Goal: Task Accomplishment & Management: Manage account settings

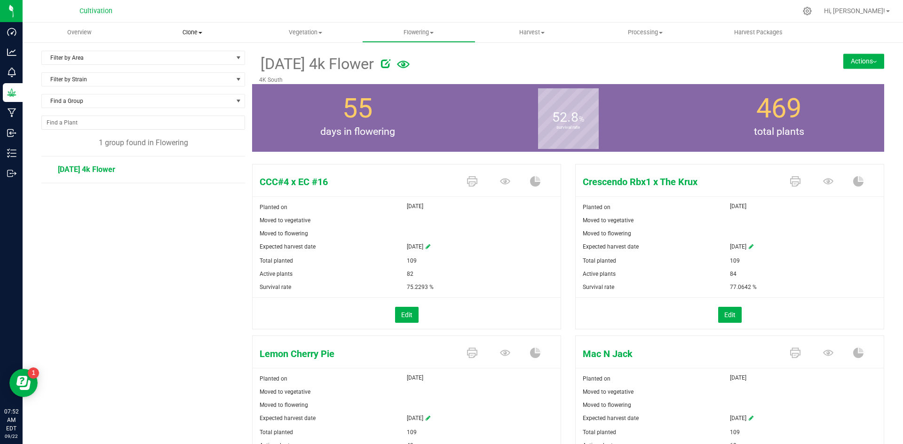
click at [200, 34] on span "Clone" at bounding box center [192, 32] width 112 height 8
click at [194, 66] on span "Cloning groups" at bounding box center [171, 68] width 71 height 8
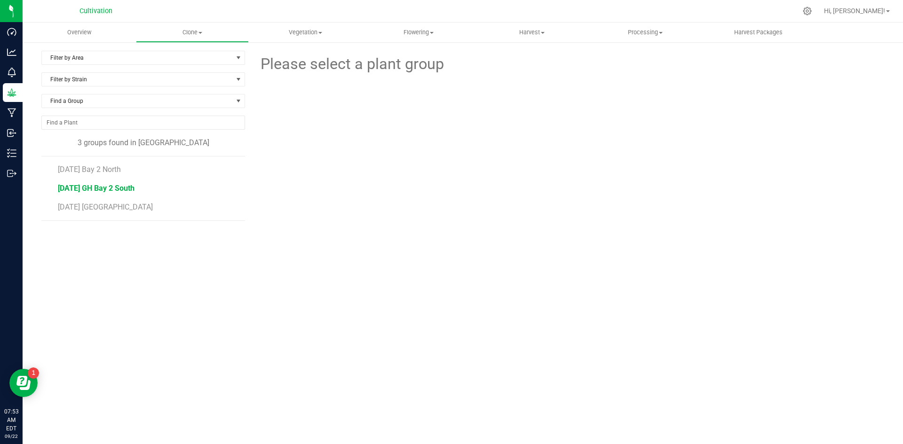
click at [106, 192] on span "[DATE] GH Bay 2 South" at bounding box center [96, 188] width 77 height 9
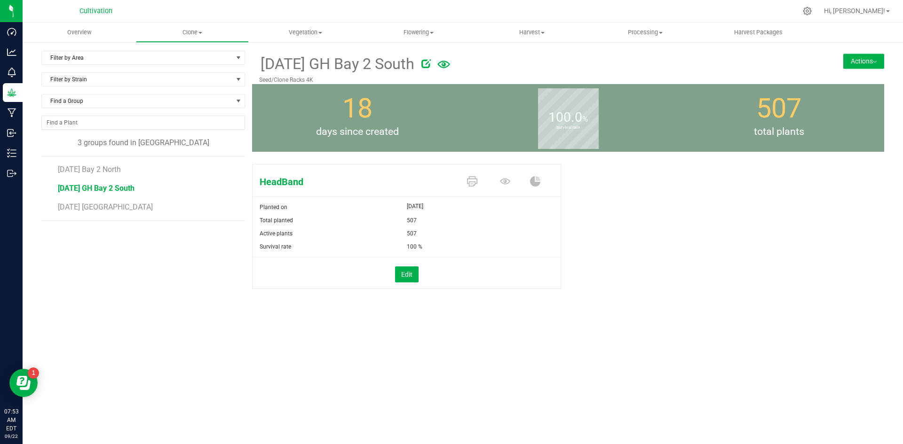
click at [854, 69] on button "Actions" at bounding box center [863, 61] width 41 height 15
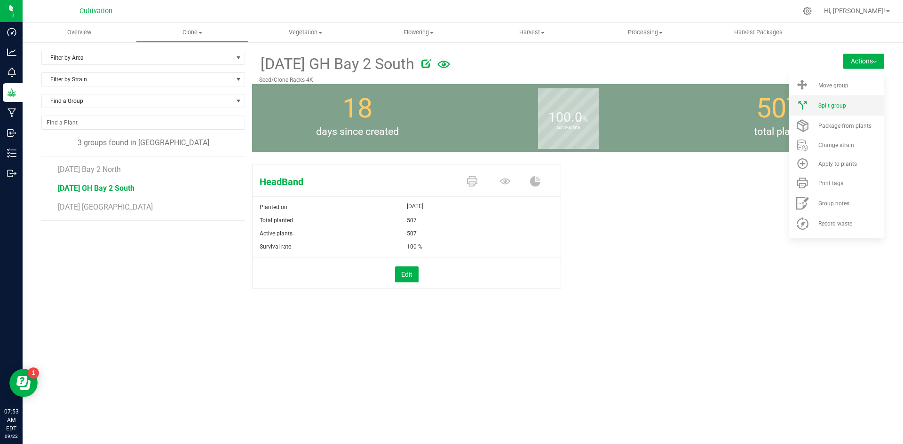
click at [839, 107] on span "Split group" at bounding box center [832, 106] width 28 height 7
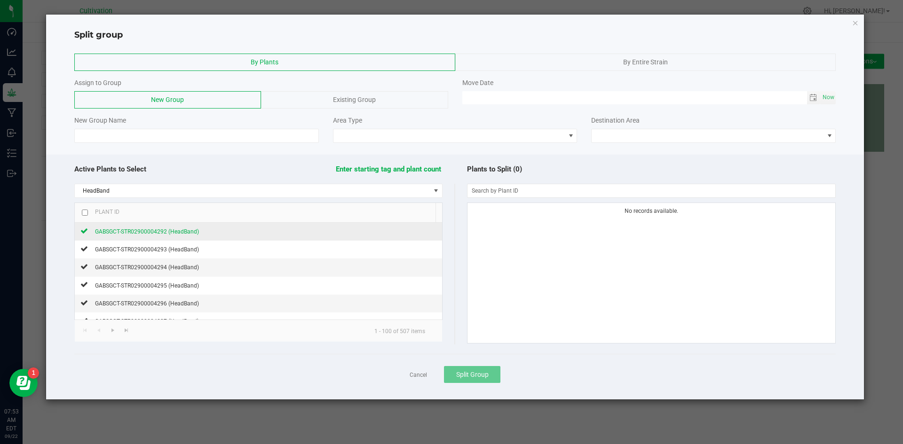
click at [96, 235] on span "GABSGCT-STR02900004292 (HeadBand)" at bounding box center [147, 232] width 104 height 7
click at [105, 251] on span "GABSGCT-STR02900004293 (HeadBand)" at bounding box center [147, 249] width 104 height 7
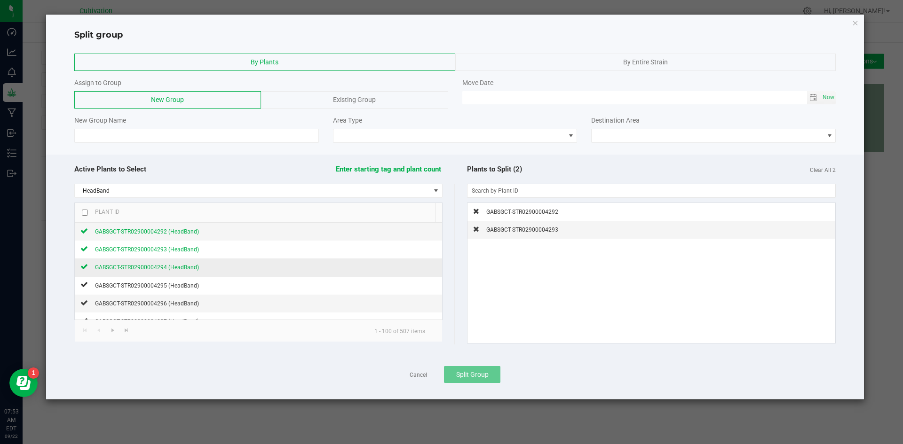
click at [110, 267] on span "GABSGCT-STR02900004294 (HeadBand)" at bounding box center [147, 267] width 104 height 7
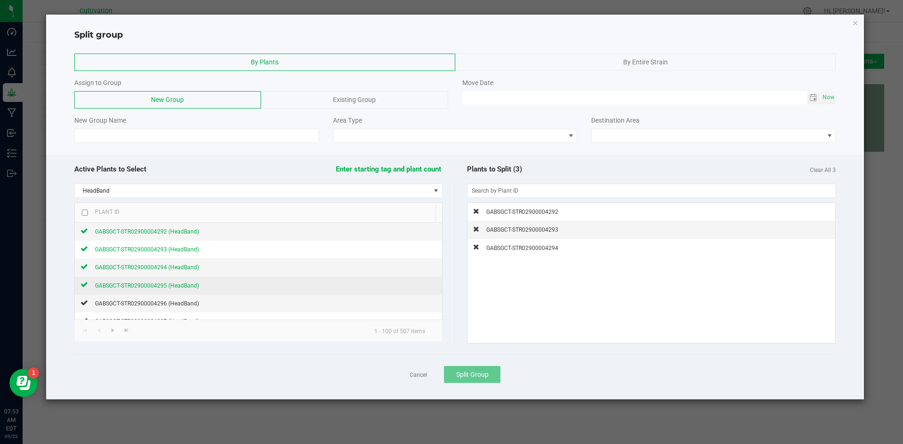
click at [111, 283] on span "GABSGCT-STR02900004295 (HeadBand)" at bounding box center [147, 286] width 104 height 7
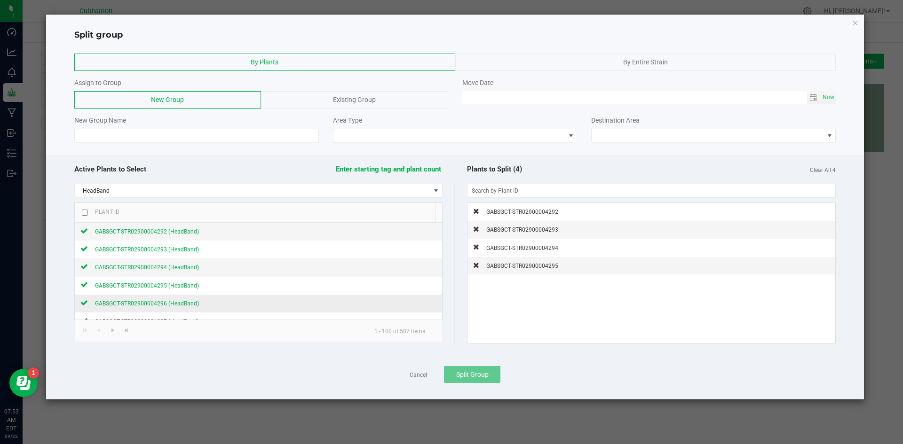
click at [115, 299] on div "GABSGCT-STR02900004296 (HeadBand)" at bounding box center [143, 304] width 111 height 10
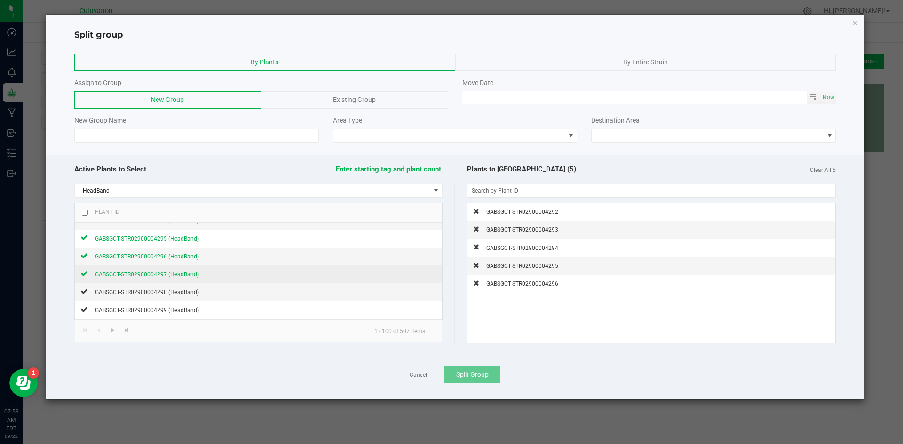
click at [164, 271] on span "GABSGCT-STR02900004297 (HeadBand)" at bounding box center [147, 274] width 104 height 7
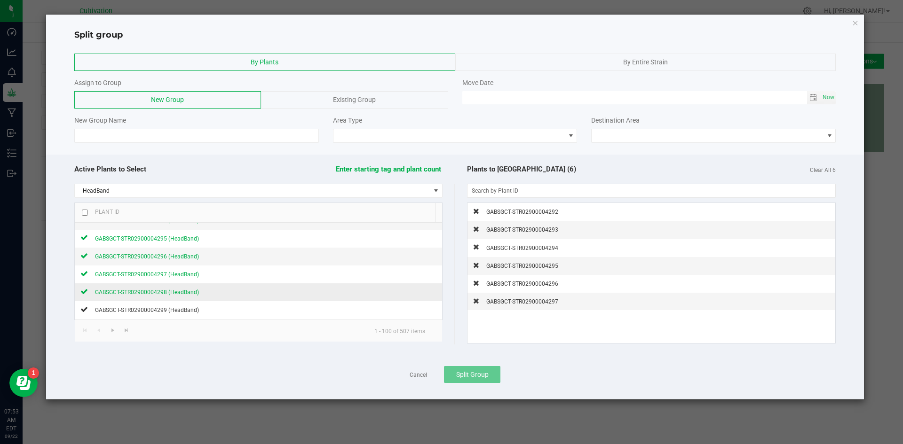
drag, startPoint x: 157, startPoint y: 289, endPoint x: 155, endPoint y: 297, distance: 8.2
click at [157, 290] on span "GABSGCT-STR02900004298 (HeadBand)" at bounding box center [147, 292] width 104 height 7
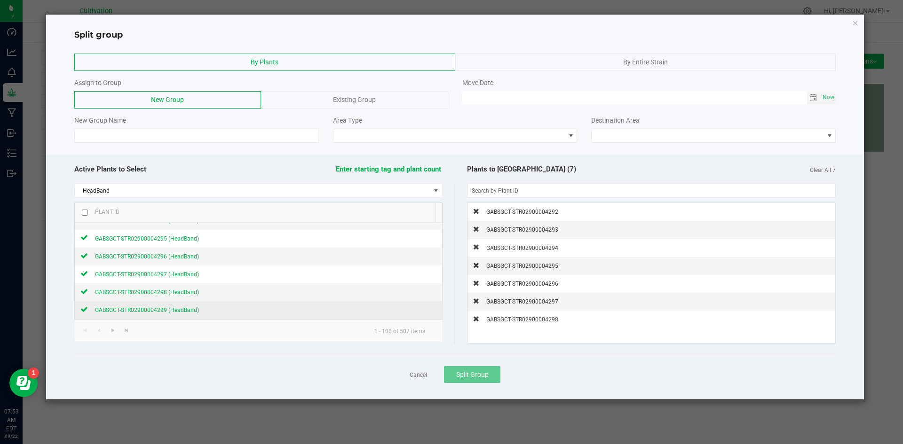
click at [152, 305] on div "GABSGCT-STR02900004299 (HeadBand)" at bounding box center [143, 310] width 111 height 10
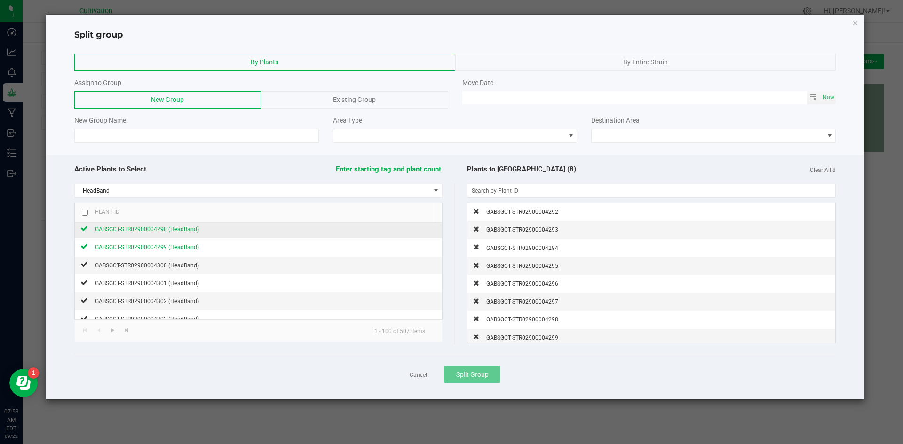
scroll to position [94, 0]
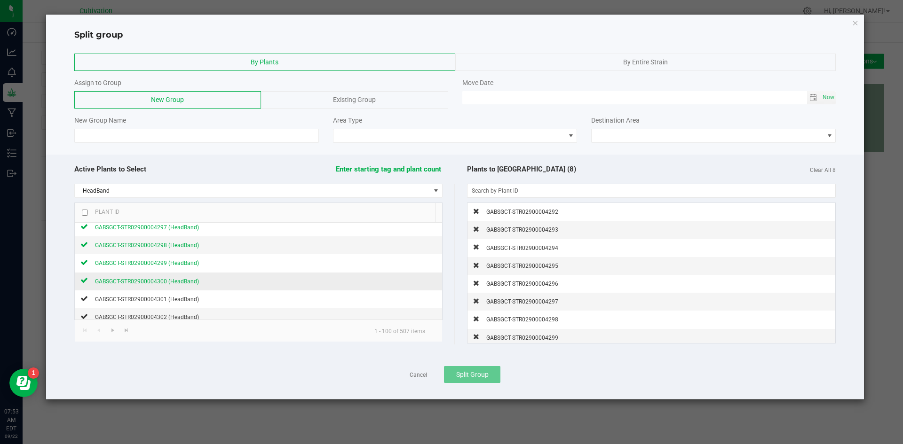
click at [162, 283] on span "GABSGCT-STR02900004300 (HeadBand)" at bounding box center [147, 281] width 104 height 7
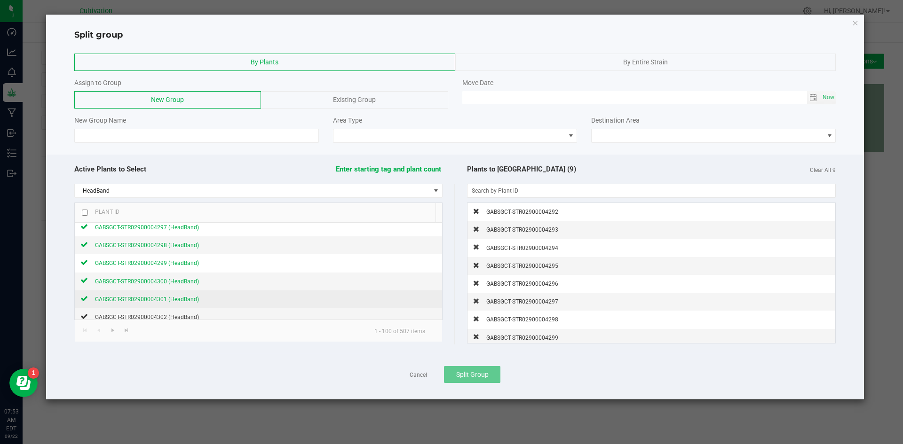
click at [159, 296] on div "GABSGCT-STR02900004301 (HeadBand)" at bounding box center [143, 299] width 111 height 10
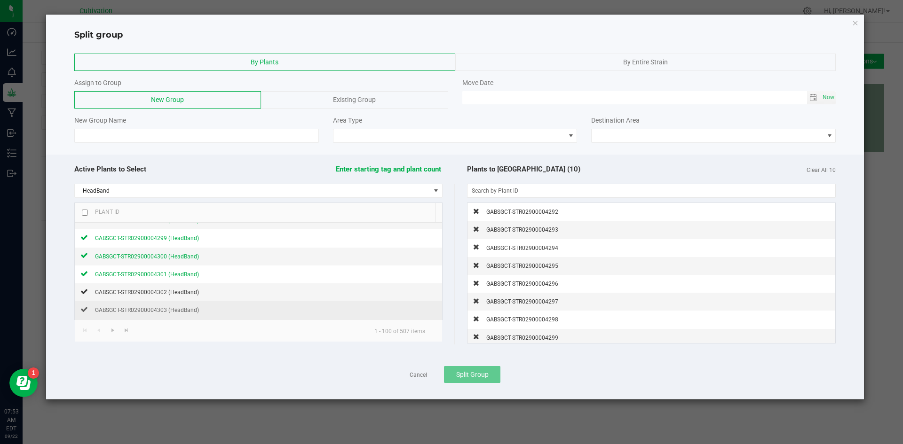
scroll to position [141, 0]
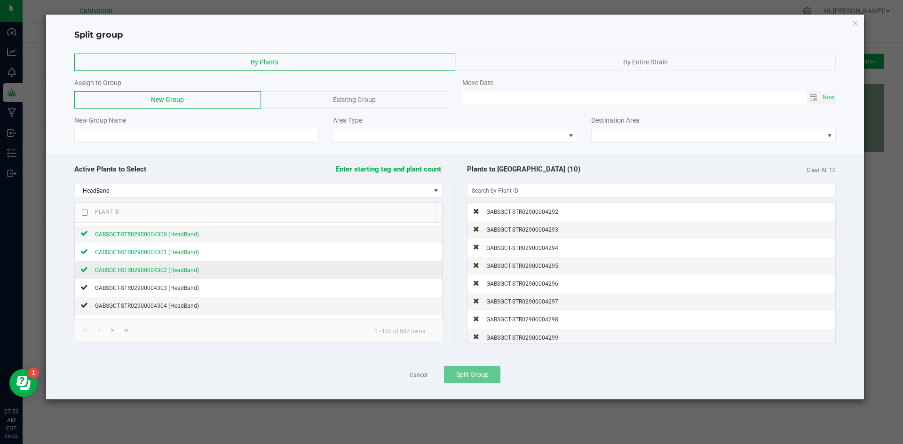
click at [174, 271] on span "GABSGCT-STR02900004302 (HeadBand)" at bounding box center [147, 270] width 104 height 7
drag, startPoint x: 166, startPoint y: 287, endPoint x: 164, endPoint y: 292, distance: 5.4
click at [166, 287] on span "GABSGCT-STR02900004303 (HeadBand)" at bounding box center [147, 288] width 104 height 7
click at [160, 304] on span "GABSGCT-STR02900004304 (HeadBand)" at bounding box center [147, 306] width 104 height 7
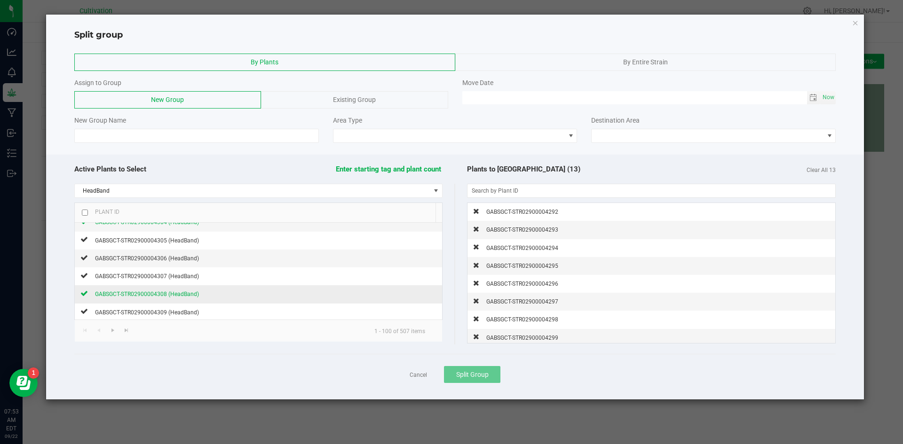
scroll to position [235, 0]
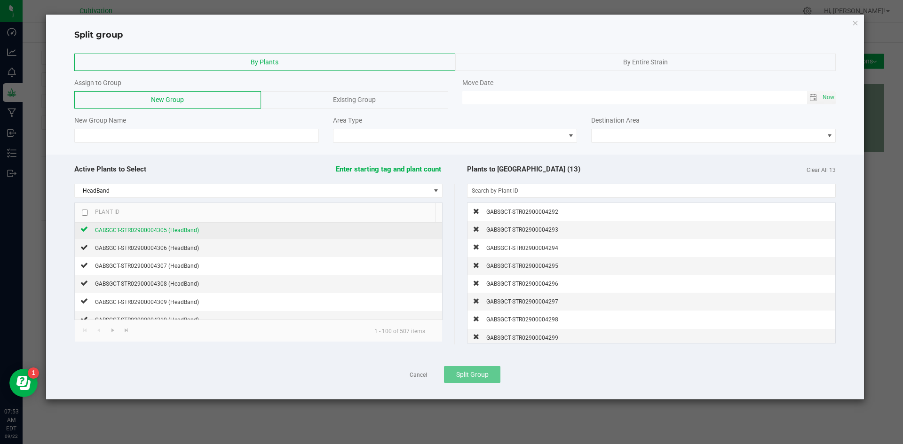
click at [188, 228] on span "GABSGCT-STR02900004305 (HeadBand)" at bounding box center [147, 230] width 104 height 7
click at [175, 246] on span "GABSGCT-STR02900004306 (HeadBand)" at bounding box center [147, 248] width 104 height 7
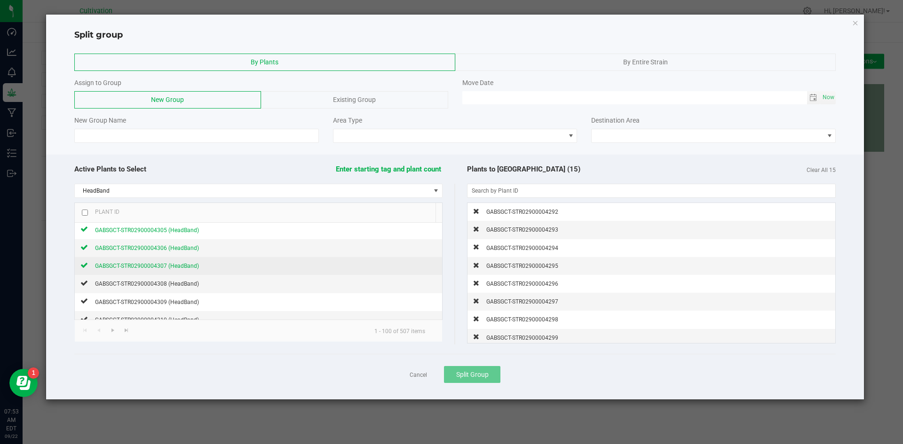
click at [172, 265] on span "GABSGCT-STR02900004307 (HeadBand)" at bounding box center [147, 266] width 104 height 7
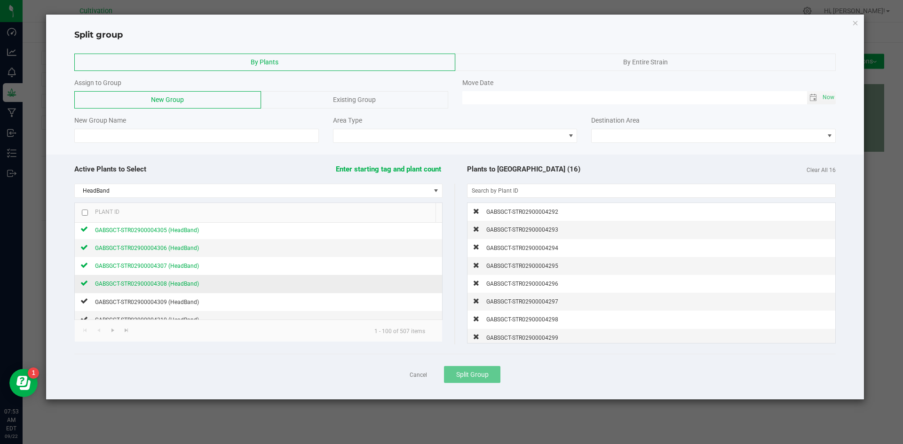
click at [170, 283] on span "GABSGCT-STR02900004308 (HeadBand)" at bounding box center [147, 284] width 104 height 7
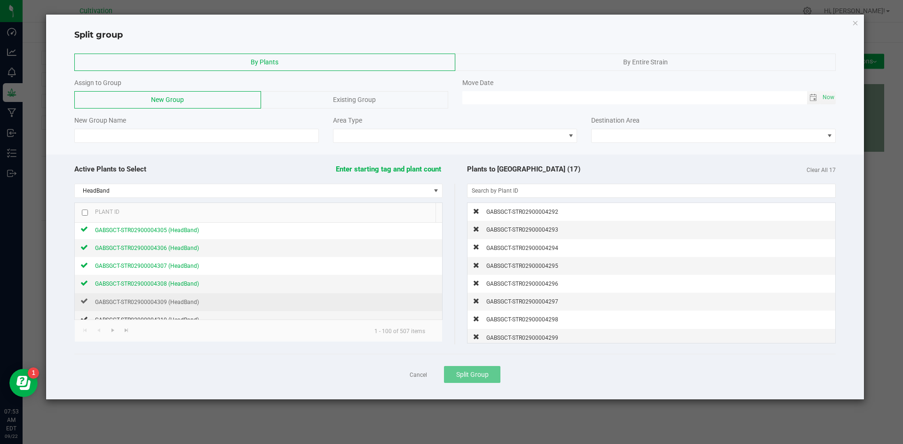
click at [169, 296] on td "GABSGCT-STR02900004309 (HeadBand)" at bounding box center [258, 302] width 367 height 18
click at [167, 300] on span "GABSGCT-STR02900004309 (HeadBand)" at bounding box center [147, 302] width 104 height 7
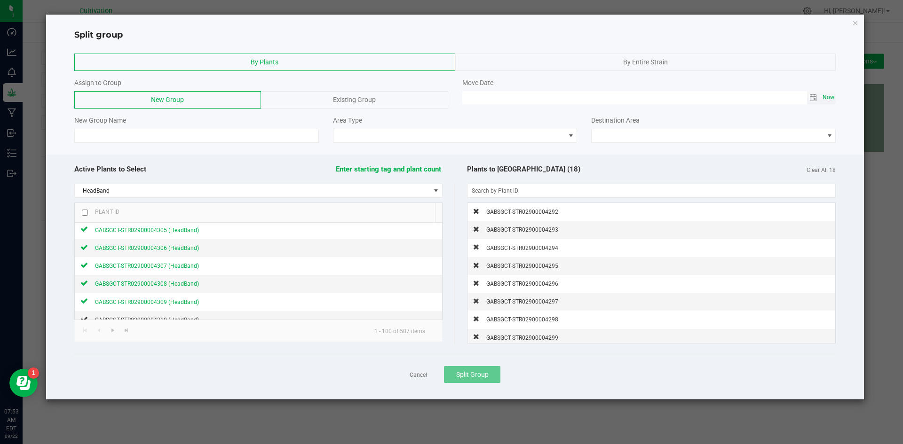
click at [826, 97] on span "Now" at bounding box center [829, 98] width 16 height 14
type input "[DATE] 07:53 AM"
click at [230, 135] on input at bounding box center [196, 136] width 245 height 14
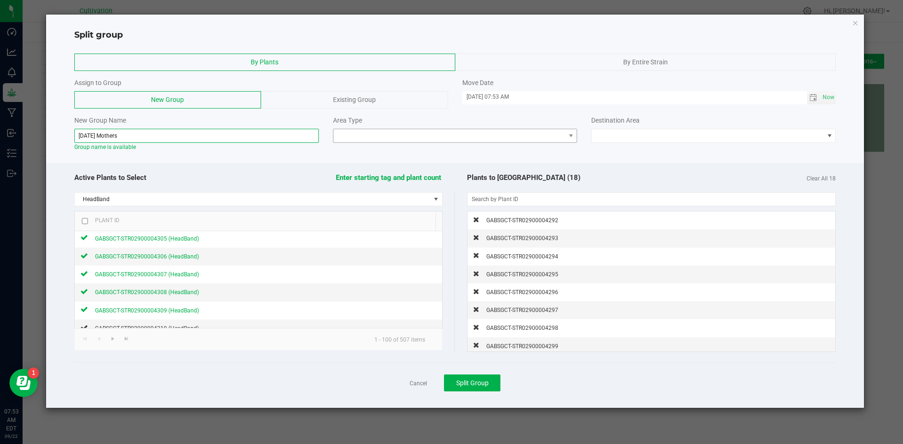
type input "[DATE] Mothers"
click at [467, 143] on span at bounding box center [455, 136] width 245 height 14
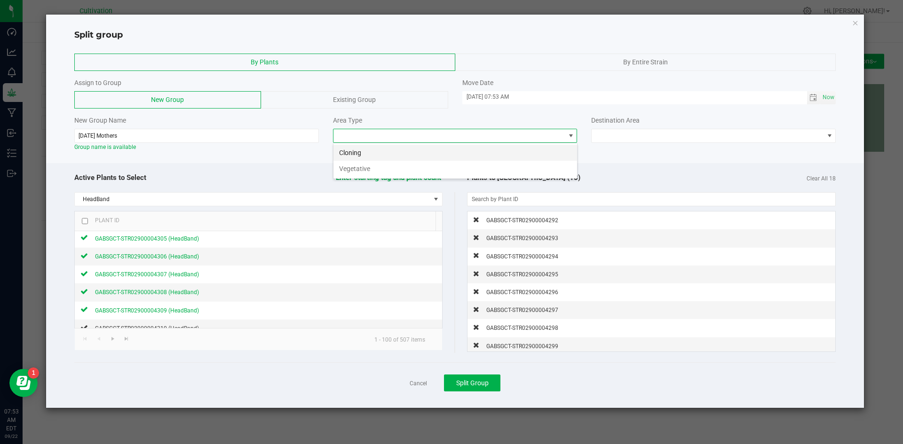
scroll to position [14, 245]
click at [403, 167] on li "Vegetative" at bounding box center [455, 169] width 244 height 16
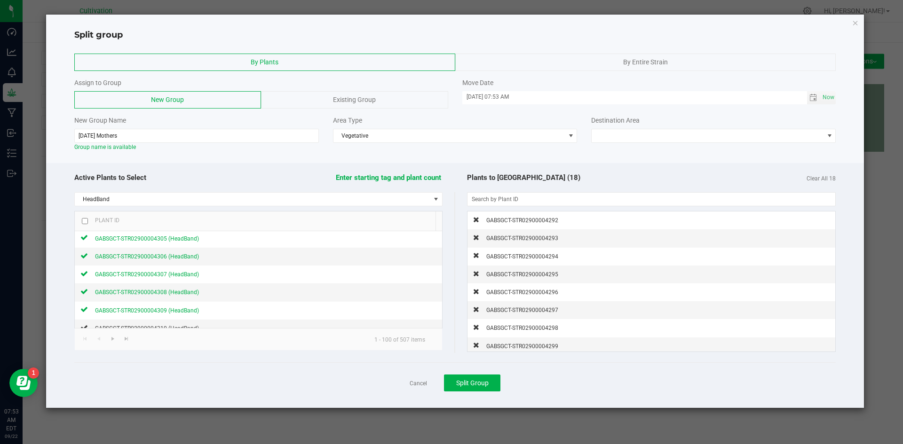
click at [627, 145] on div "New Group Name [DATE] Mothers Group name is available Area Type Vegetative Dest…" at bounding box center [455, 134] width 776 height 36
click at [628, 140] on span at bounding box center [708, 135] width 232 height 13
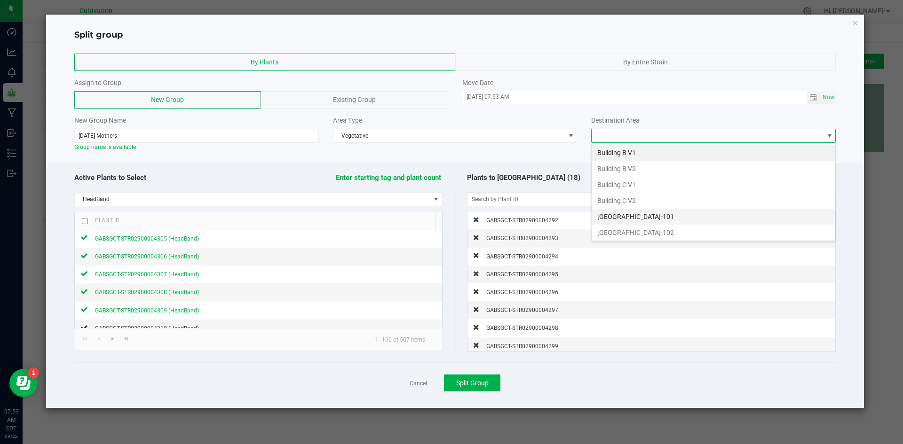
scroll to position [34, 0]
click at [640, 218] on li "Vegetative 4K" at bounding box center [714, 215] width 244 height 16
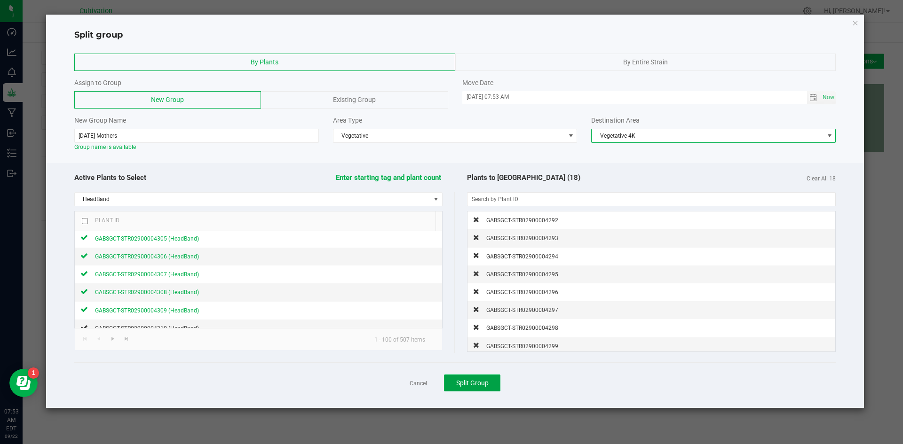
click at [484, 388] on button "Split Group" at bounding box center [472, 383] width 56 height 17
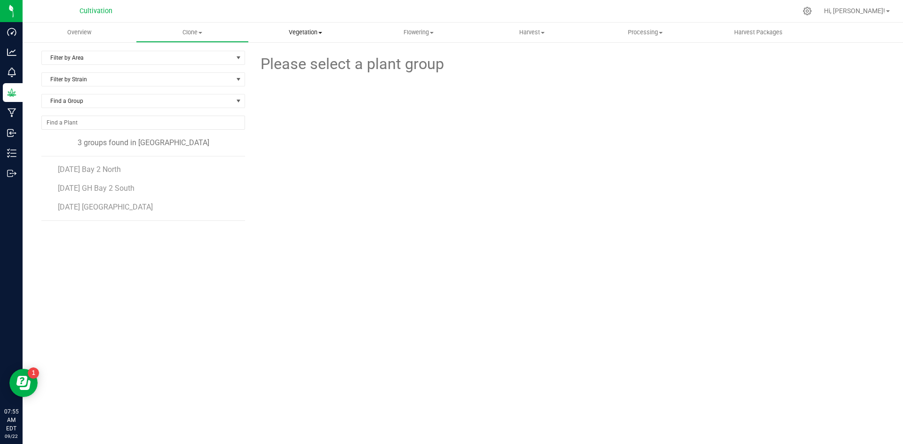
click at [307, 36] on span "Vegetation" at bounding box center [305, 32] width 112 height 8
click at [302, 81] on span "Mother groups" at bounding box center [284, 79] width 70 height 8
click at [309, 33] on span "Vegetation" at bounding box center [305, 32] width 112 height 8
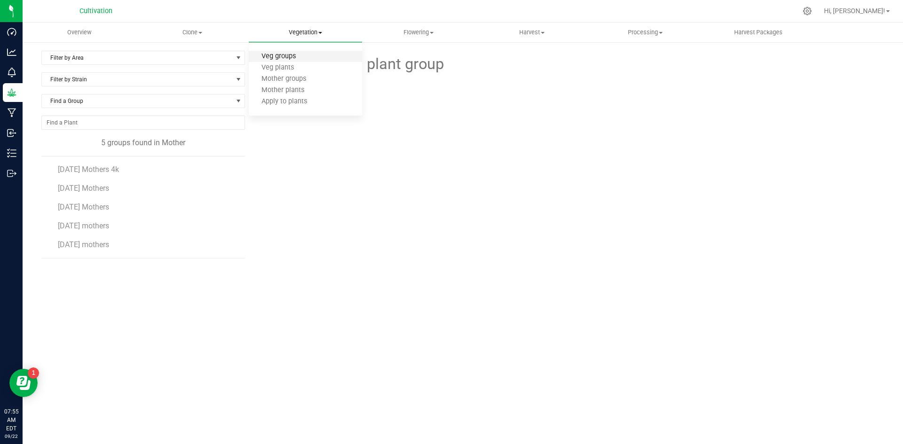
click at [295, 57] on span "Veg groups" at bounding box center [279, 57] width 60 height 8
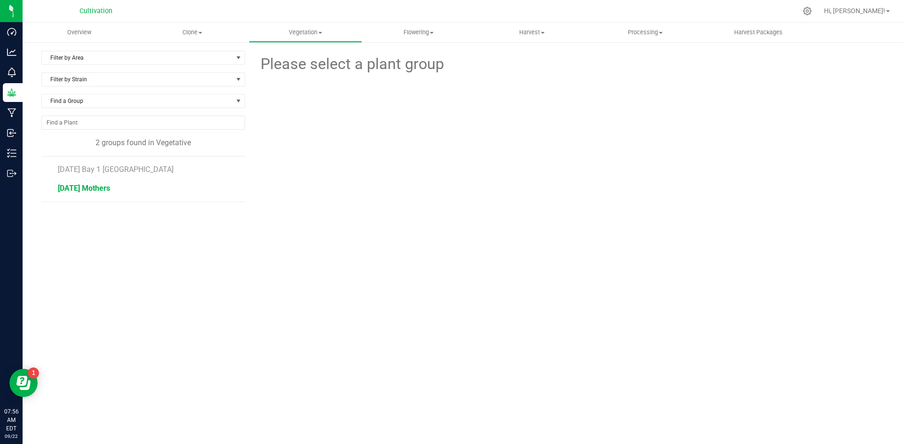
click at [106, 190] on span "[DATE] Mothers" at bounding box center [84, 188] width 52 height 9
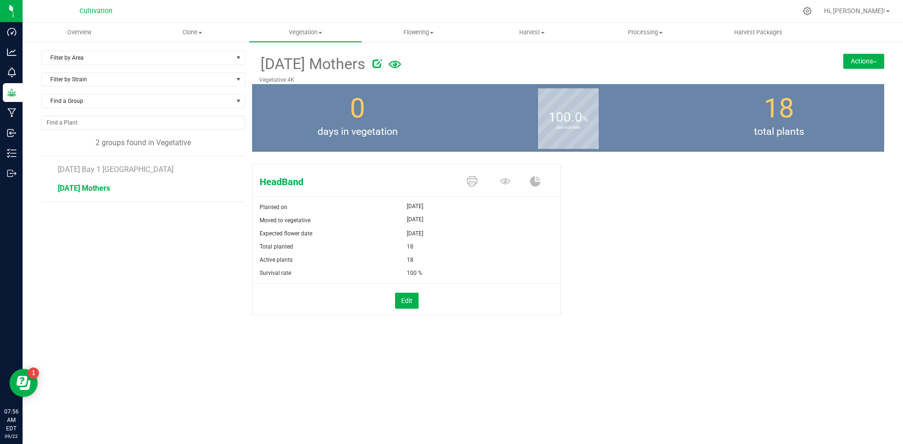
click at [855, 67] on button "Actions" at bounding box center [863, 61] width 41 height 15
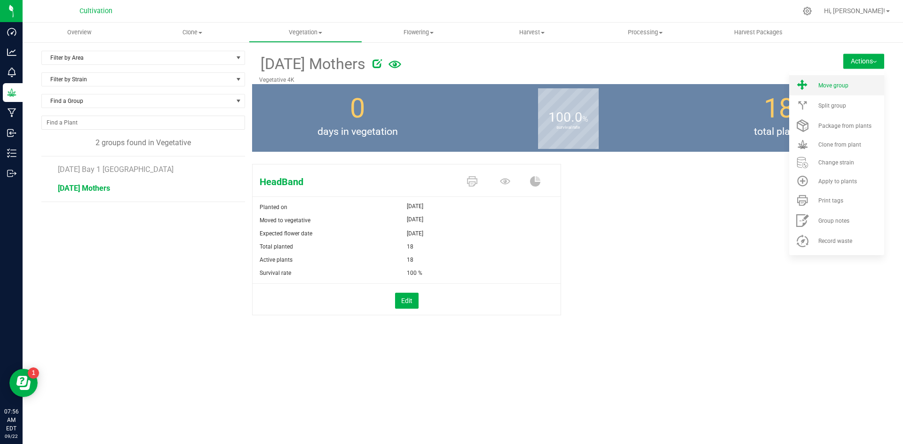
click at [840, 82] on span "Move group" at bounding box center [833, 85] width 30 height 7
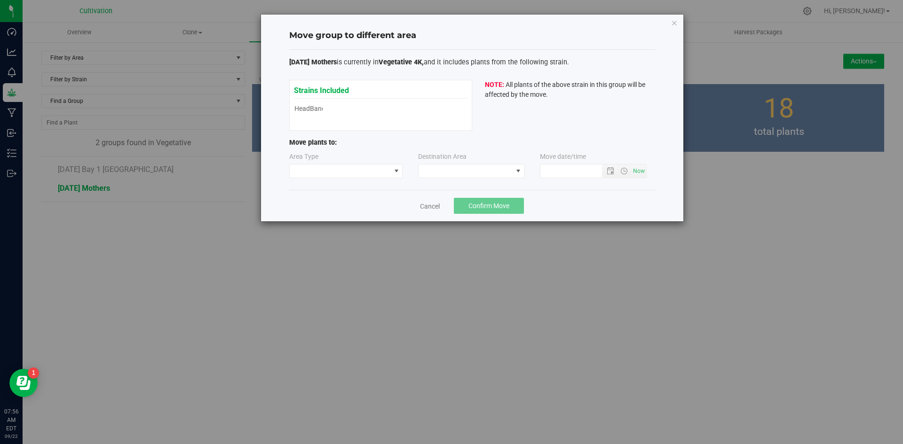
type input "[DATE] 7:56 AM"
click at [379, 172] on span at bounding box center [340, 171] width 101 height 13
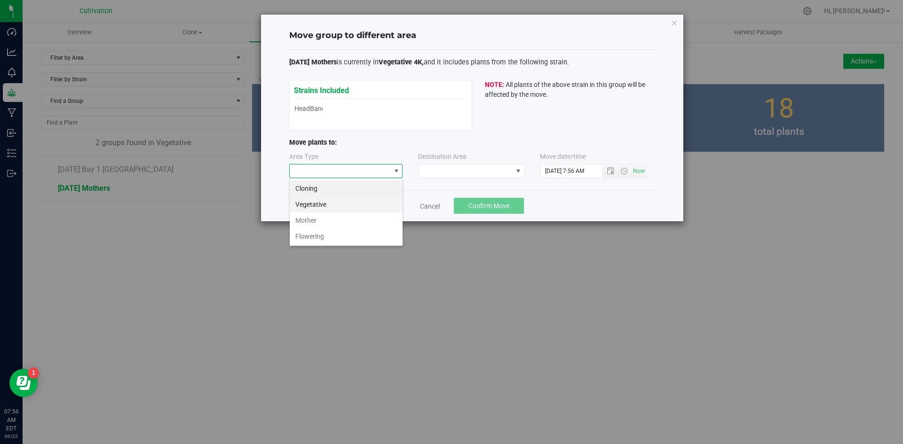
scroll to position [14, 114]
drag, startPoint x: 346, startPoint y: 226, endPoint x: 366, endPoint y: 213, distance: 24.1
click at [348, 225] on li "Mother" at bounding box center [346, 221] width 113 height 16
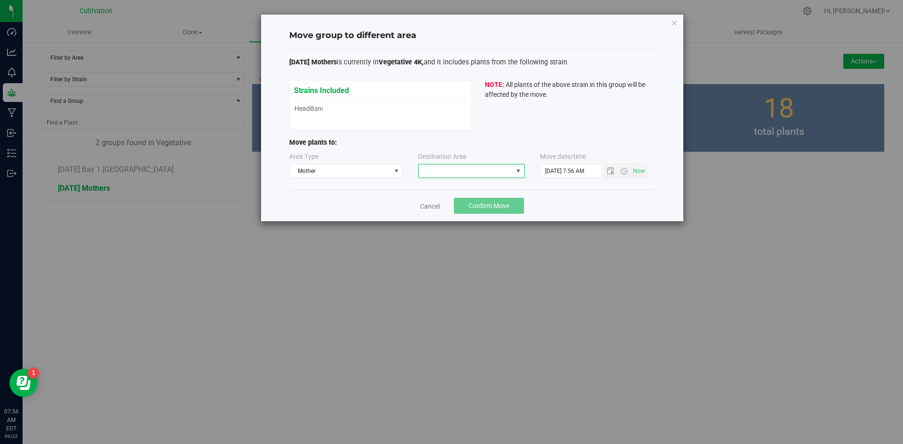
click at [453, 171] on span at bounding box center [466, 171] width 94 height 13
drag, startPoint x: 460, startPoint y: 215, endPoint x: 472, endPoint y: 213, distance: 12.5
click at [460, 215] on li "4K Mothers" at bounding box center [472, 212] width 106 height 16
click at [484, 199] on button "Confirm Move" at bounding box center [489, 206] width 70 height 16
